Goal: Register for event/course

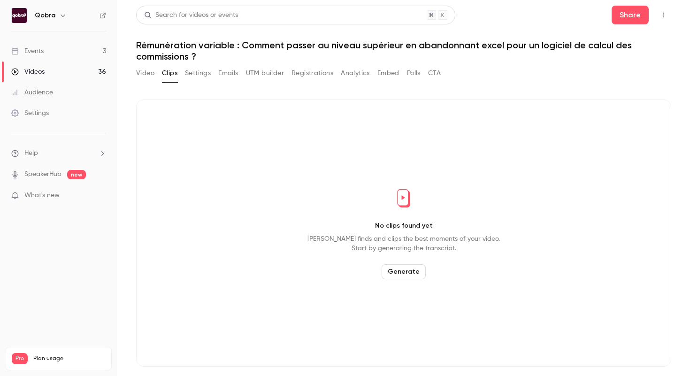
click at [88, 50] on link "Events 3" at bounding box center [58, 51] width 117 height 21
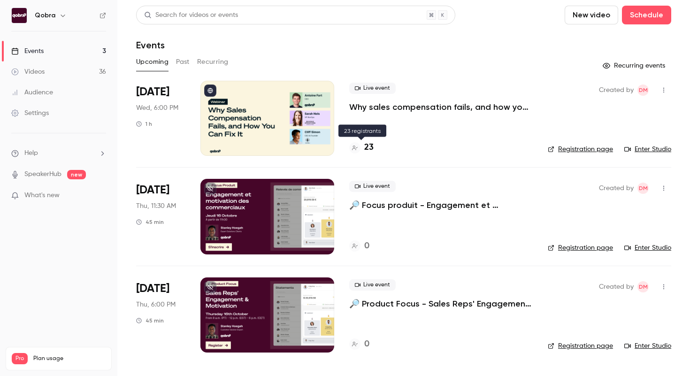
click at [371, 148] on h4 "23" at bounding box center [368, 147] width 9 height 13
